Goal: Navigation & Orientation: Find specific page/section

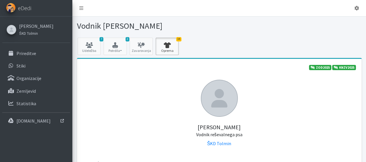
click at [169, 42] on icon at bounding box center [167, 45] width 20 height 6
click at [96, 46] on icon at bounding box center [89, 45] width 20 height 6
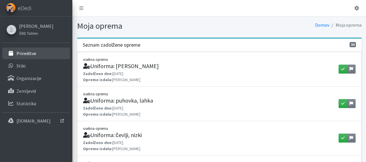
click at [29, 56] on p "Prireditve" at bounding box center [26, 53] width 20 height 6
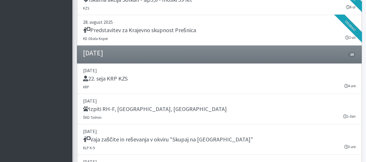
scroll to position [434, 0]
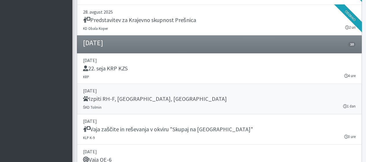
click at [108, 93] on link "06. september 2025 Izpiti RH-F, FL, MT ŠKD Tolmin 1 dan" at bounding box center [219, 99] width 284 height 30
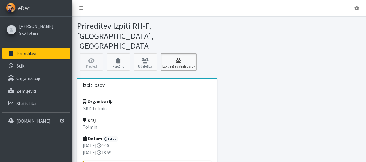
click at [183, 53] on link "Izpiti reševalnih parov" at bounding box center [178, 61] width 36 height 17
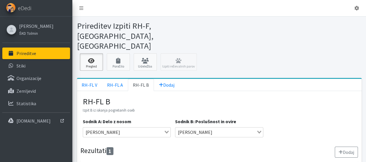
click at [91, 58] on icon at bounding box center [92, 61] width 20 height 6
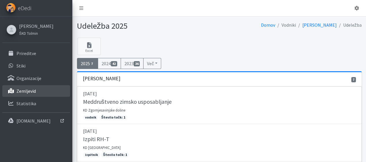
click at [31, 90] on p "Zemljevid" at bounding box center [25, 91] width 19 height 6
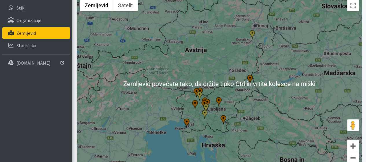
scroll to position [29, 0]
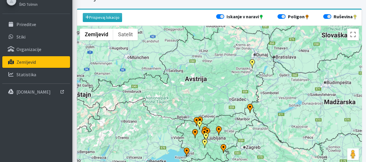
click at [203, 142] on img "Bloke" at bounding box center [204, 142] width 9 height 9
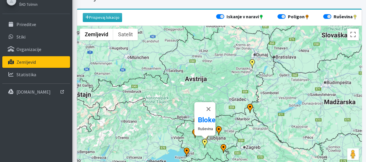
scroll to position [58, 0]
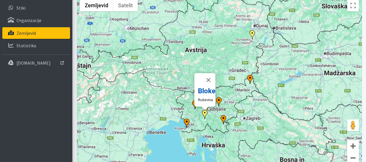
click at [204, 88] on b "Bloke" at bounding box center [206, 91] width 18 height 8
